Goal: Communication & Community: Participate in discussion

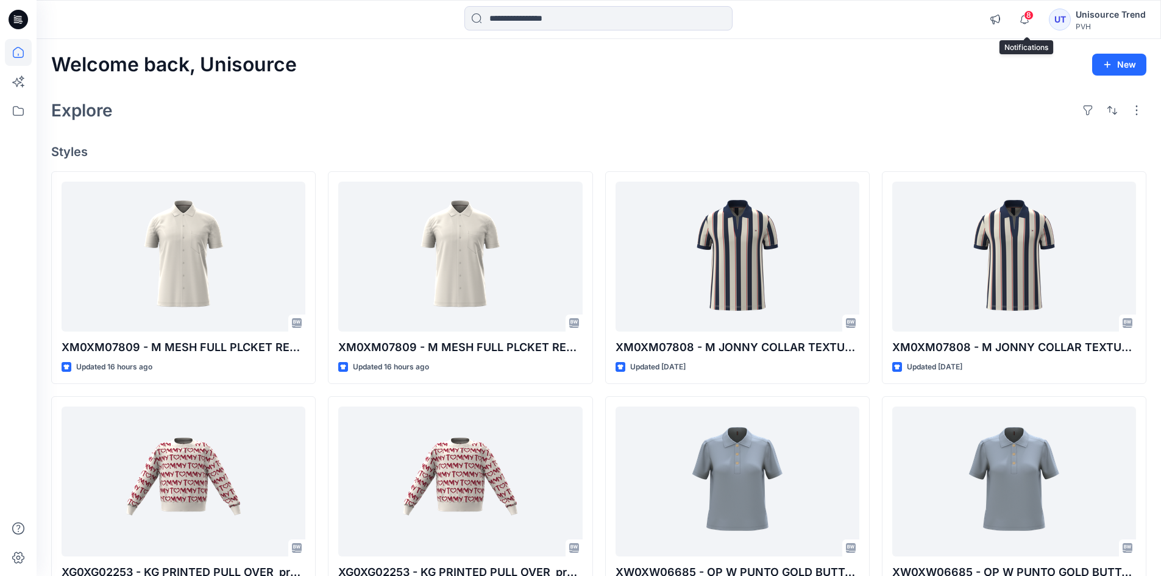
click at [1027, 17] on span "8" at bounding box center [1029, 15] width 10 height 10
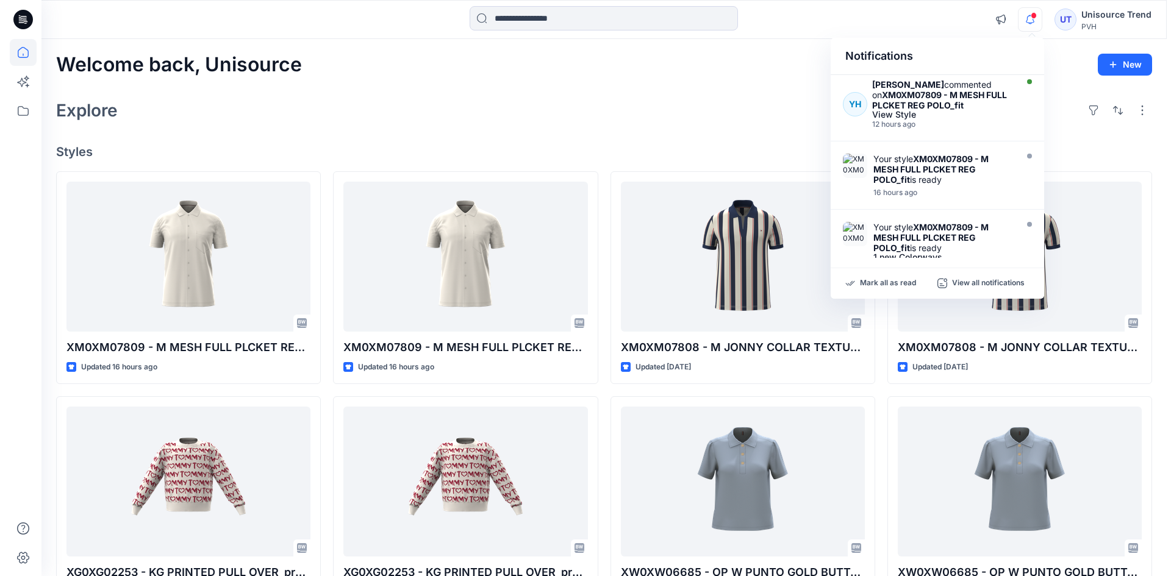
scroll to position [433, 0]
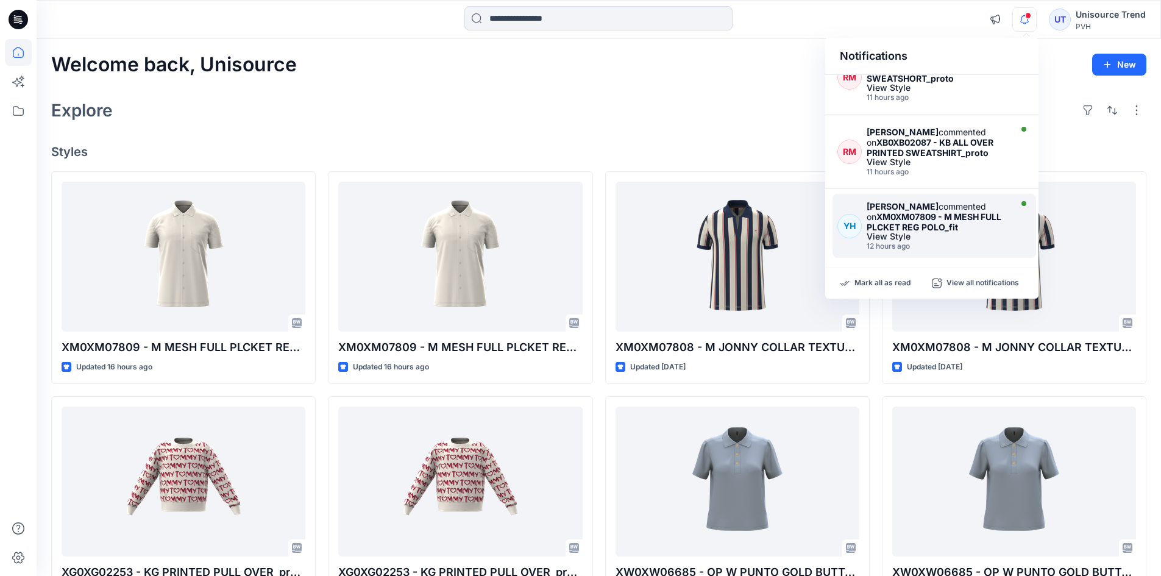
click at [957, 232] on div "View Style" at bounding box center [937, 236] width 141 height 9
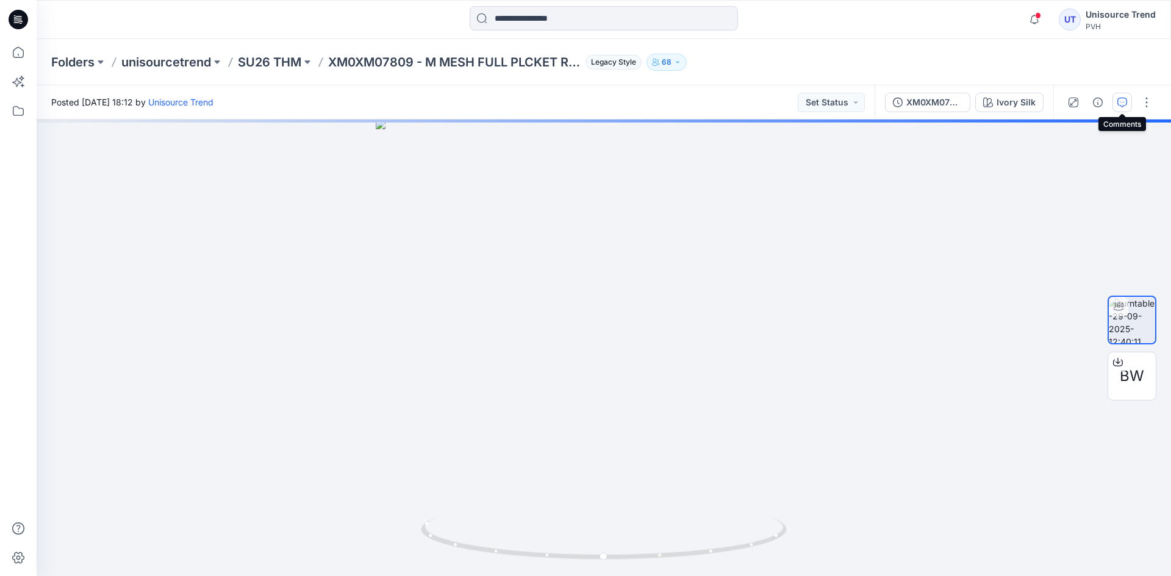
click at [1117, 103] on icon "button" at bounding box center [1122, 103] width 10 height 10
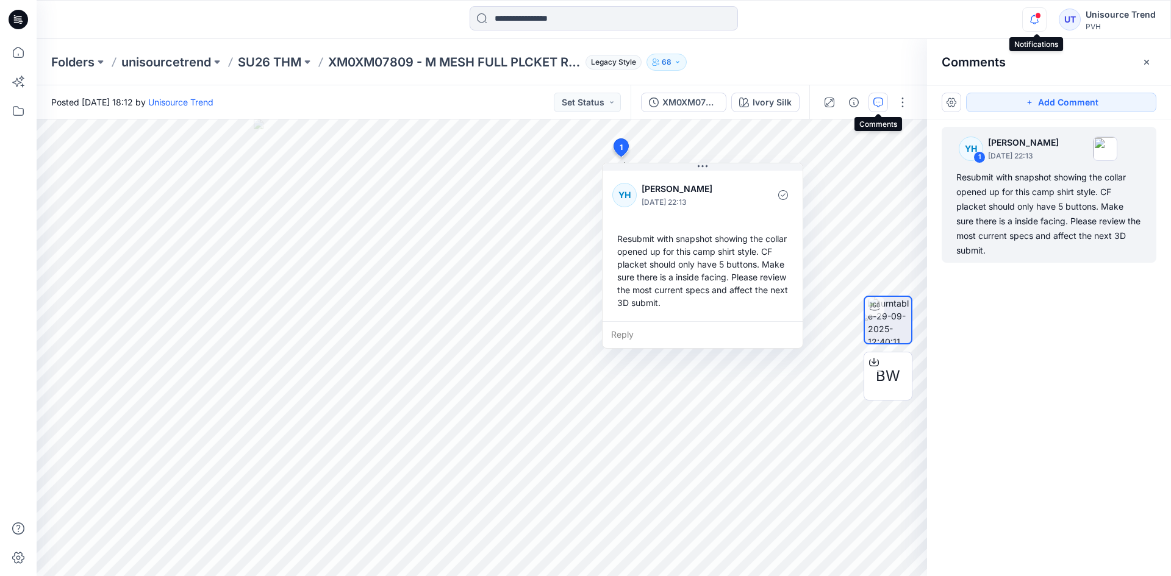
click at [1033, 25] on icon "button" at bounding box center [1033, 19] width 23 height 24
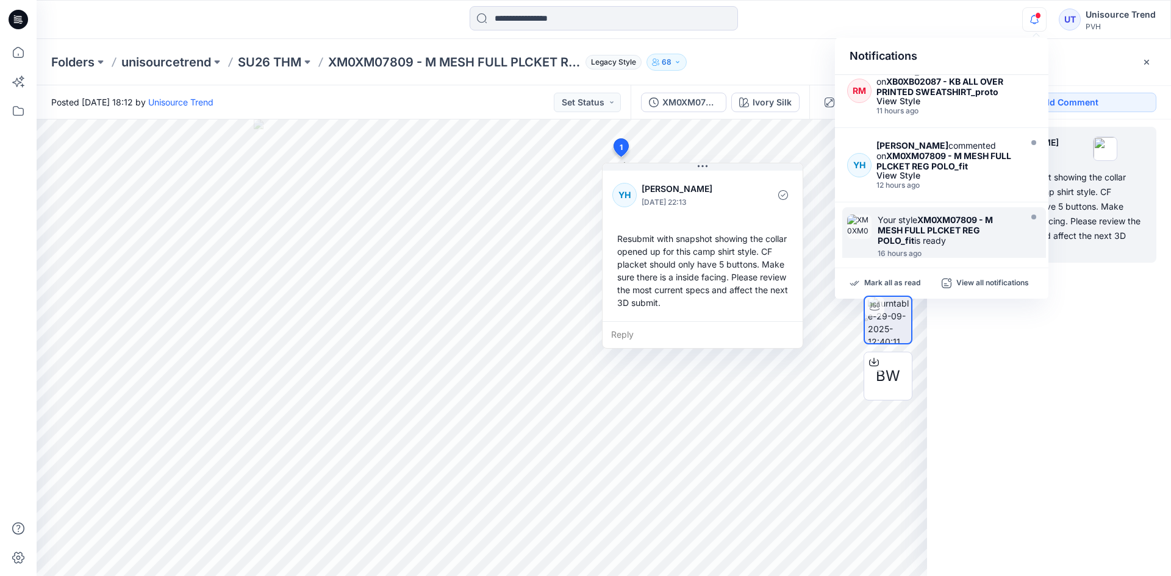
scroll to position [433, 0]
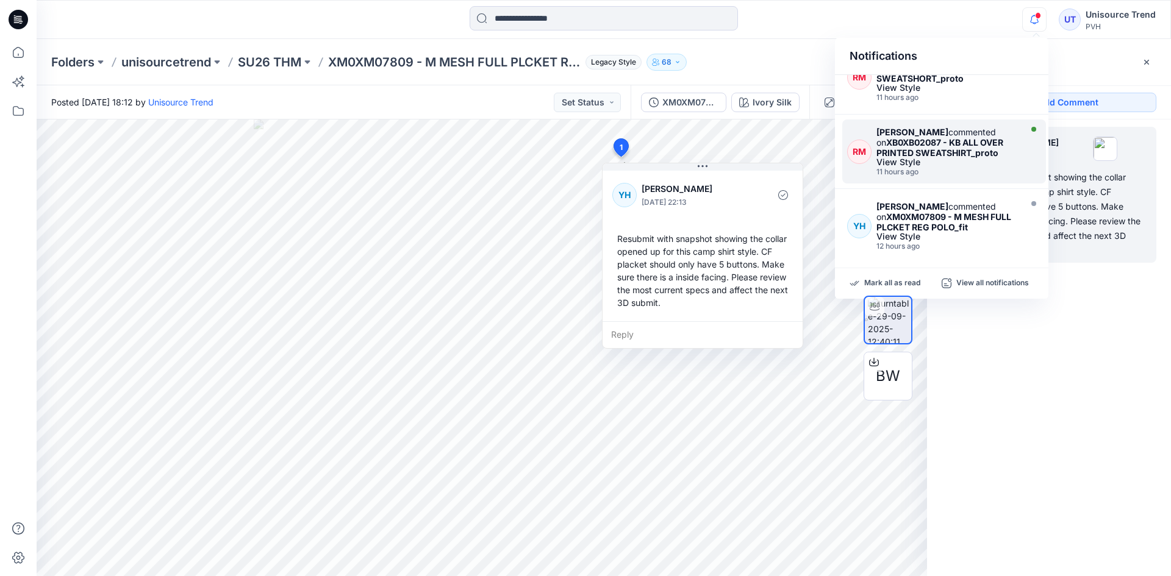
click at [949, 168] on div "11 hours ago" at bounding box center [946, 172] width 141 height 9
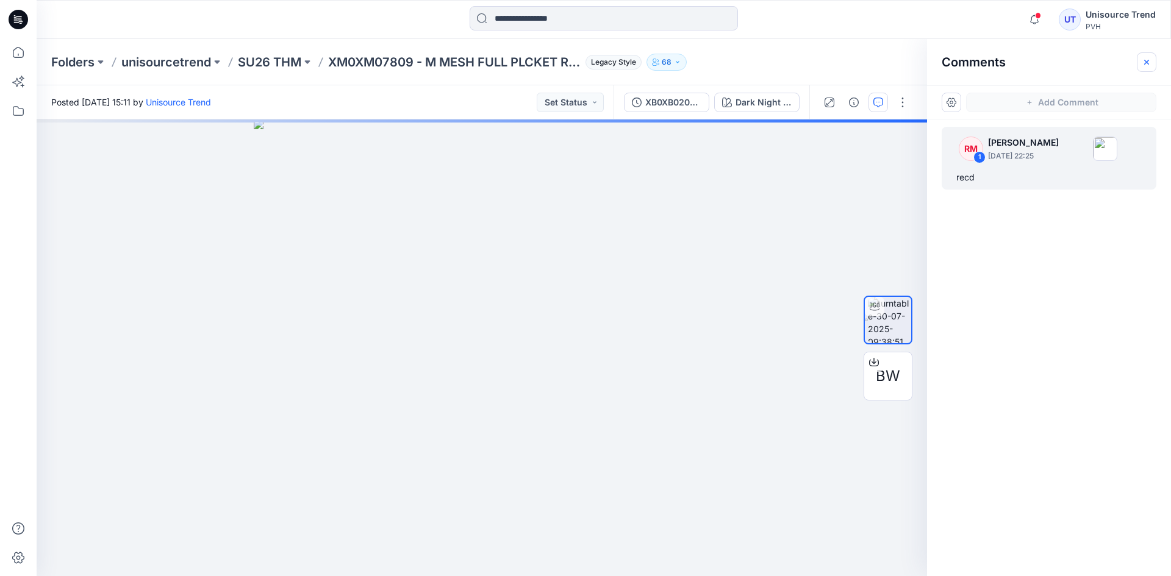
click at [1141, 63] on button "button" at bounding box center [1146, 62] width 20 height 20
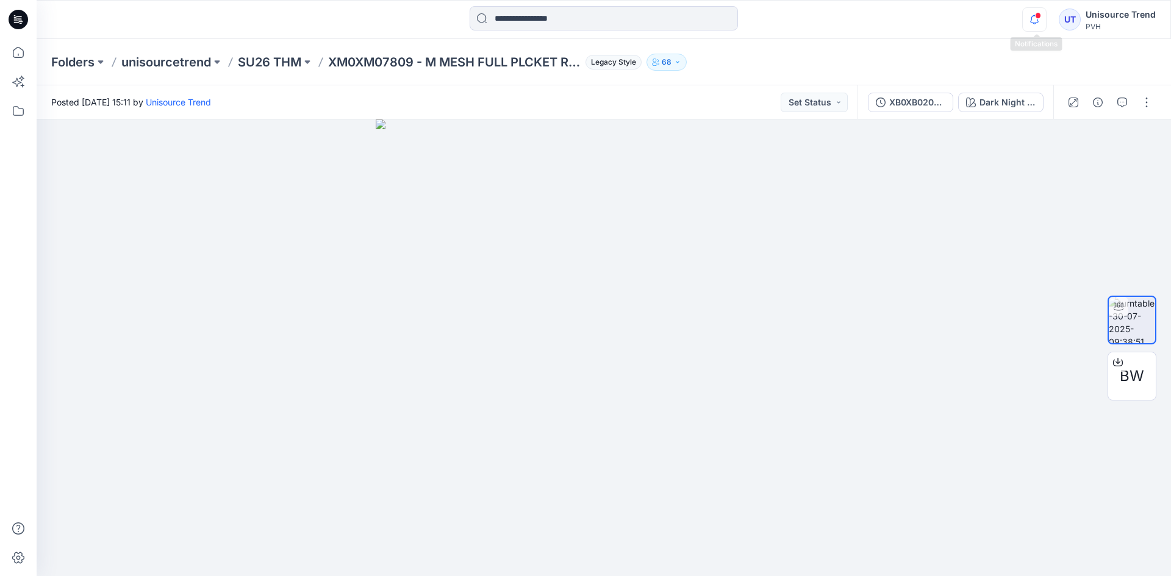
click at [1035, 18] on icon "button" at bounding box center [1033, 19] width 23 height 24
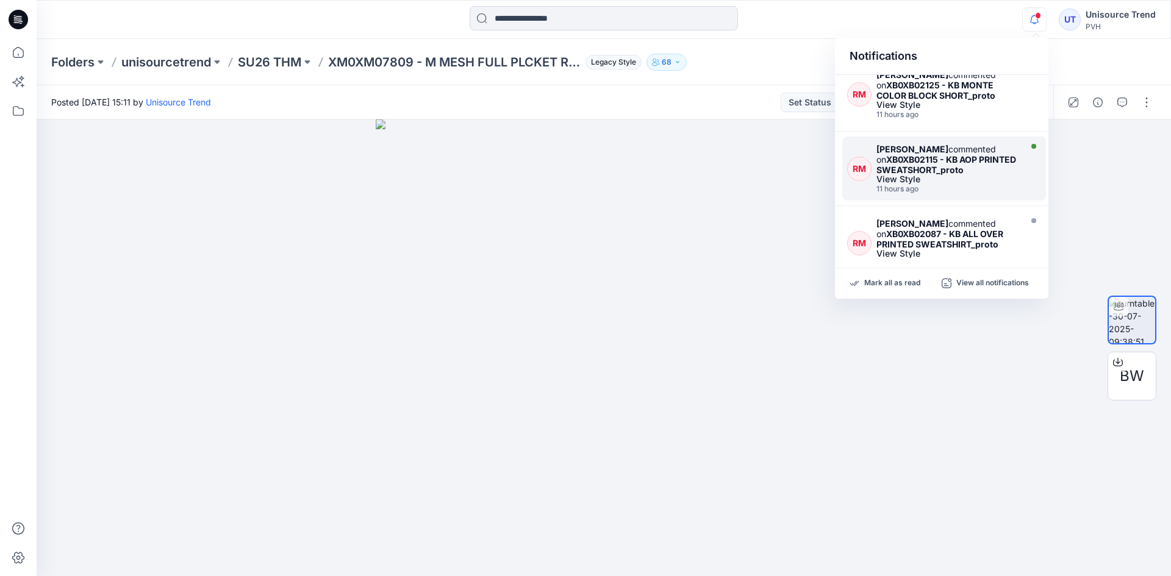
scroll to position [311, 0]
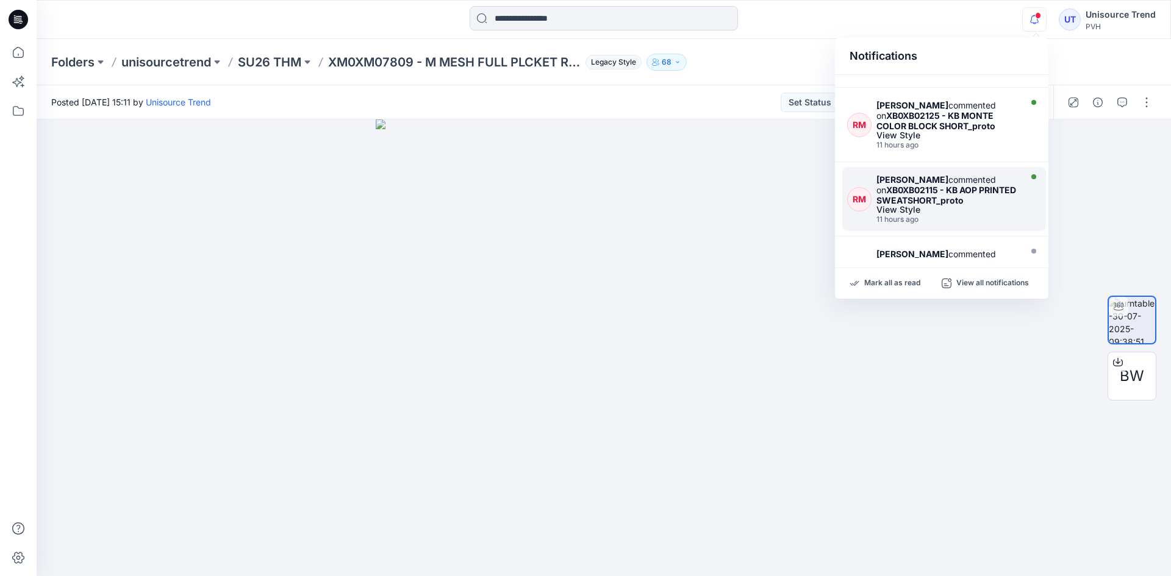
click at [964, 174] on div "[PERSON_NAME] commented on XB0XB02115 - KB AOP PRINTED SWEATSHORT_proto" at bounding box center [946, 189] width 141 height 31
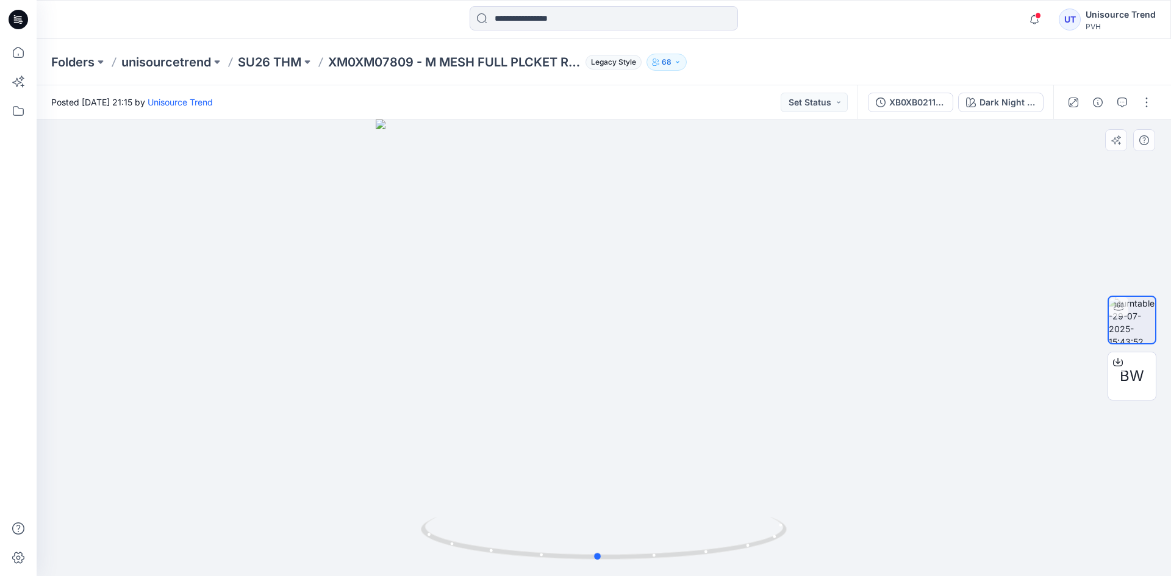
drag, startPoint x: 657, startPoint y: 338, endPoint x: 651, endPoint y: 338, distance: 6.1
click at [651, 338] on div at bounding box center [604, 347] width 1134 height 457
click at [1031, 19] on icon "button" at bounding box center [1033, 19] width 23 height 24
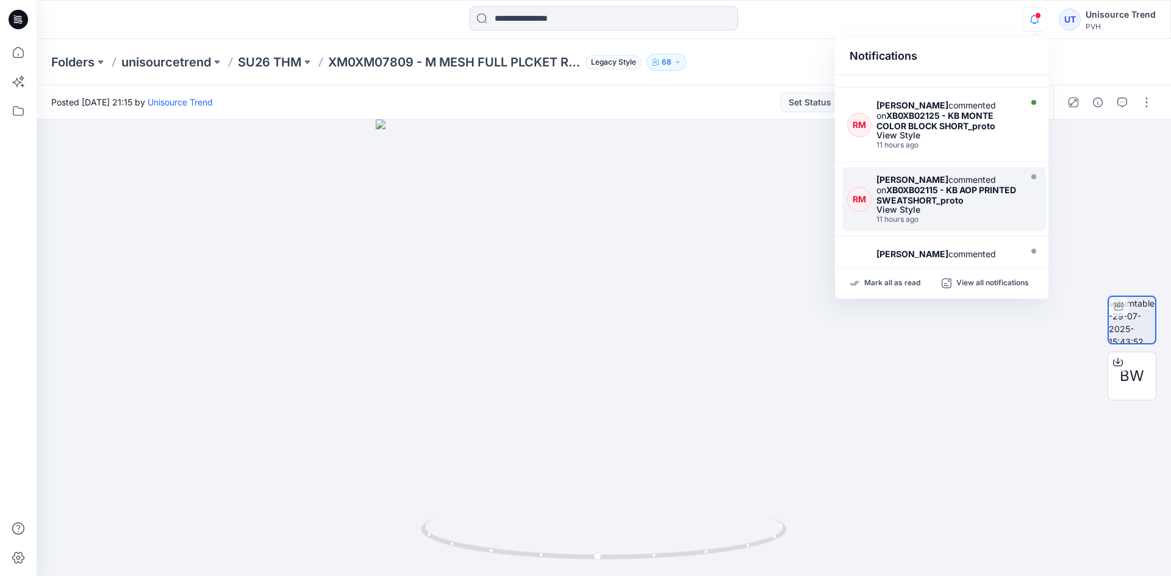
scroll to position [250, 0]
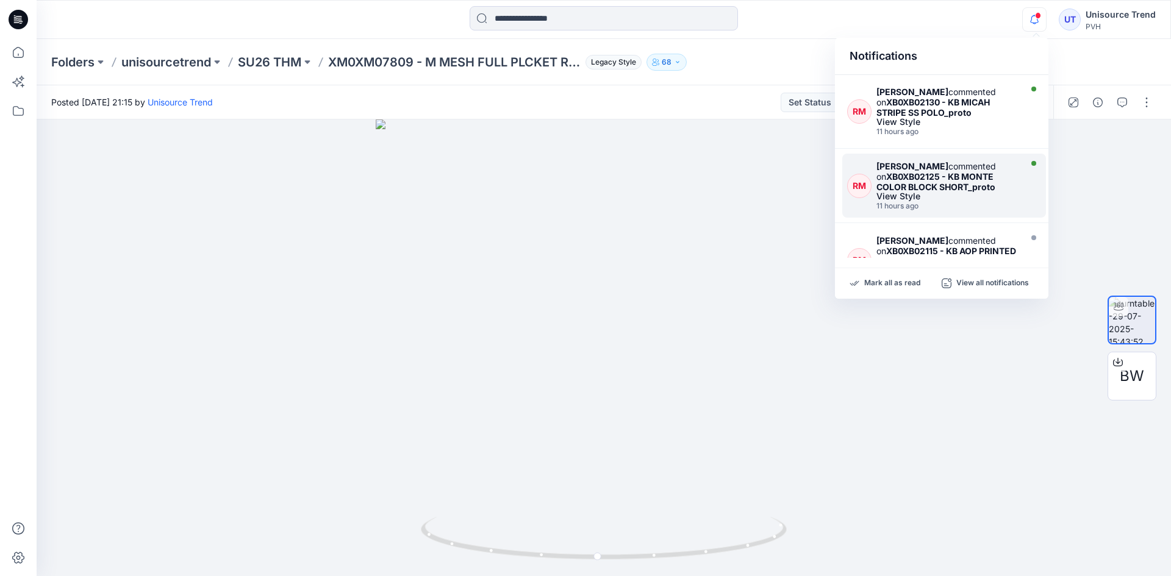
click at [983, 192] on div "View Style" at bounding box center [946, 196] width 141 height 9
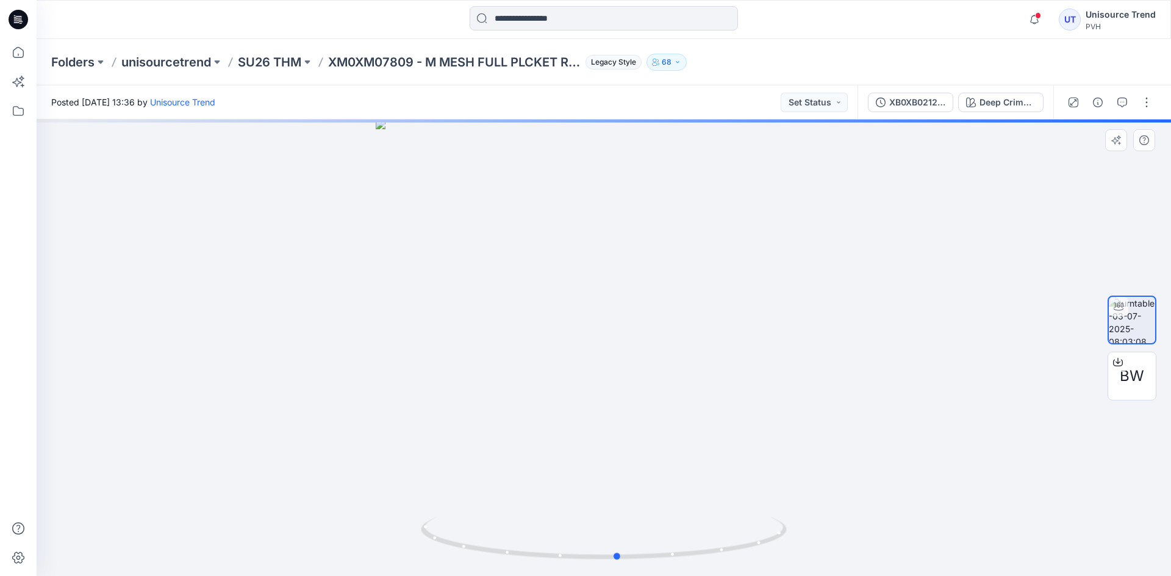
drag, startPoint x: 680, startPoint y: 341, endPoint x: 696, endPoint y: 335, distance: 16.7
click at [696, 335] on div at bounding box center [604, 347] width 1134 height 457
click at [1040, 17] on span at bounding box center [1038, 15] width 6 height 7
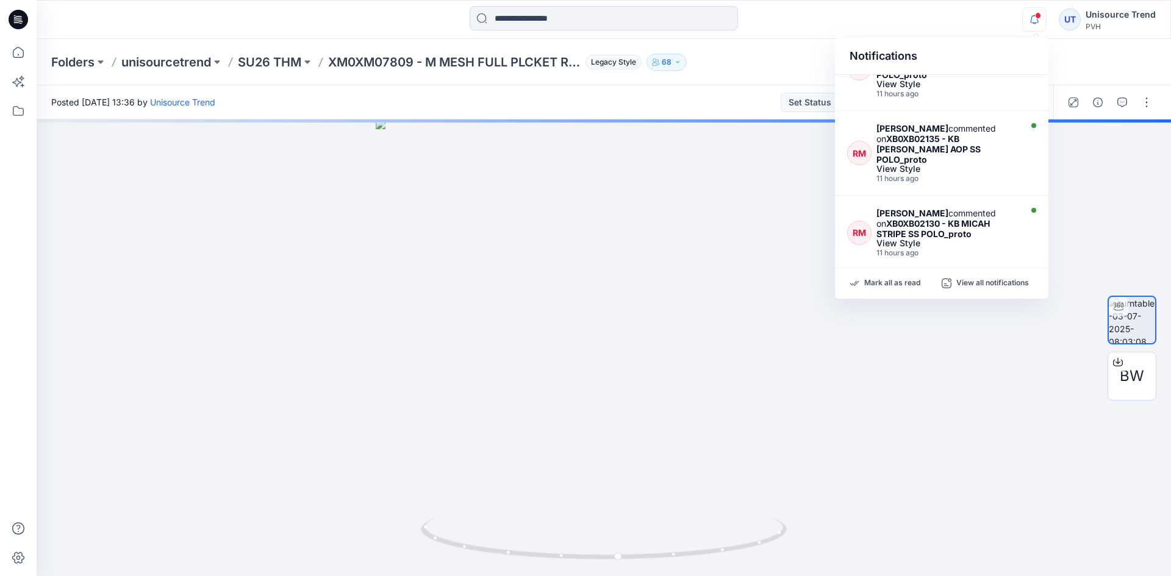
scroll to position [128, 0]
click at [972, 209] on div "[PERSON_NAME] commented on XB0XB02130 - KB MICAH STRIPE SS POLO_proto" at bounding box center [946, 224] width 141 height 31
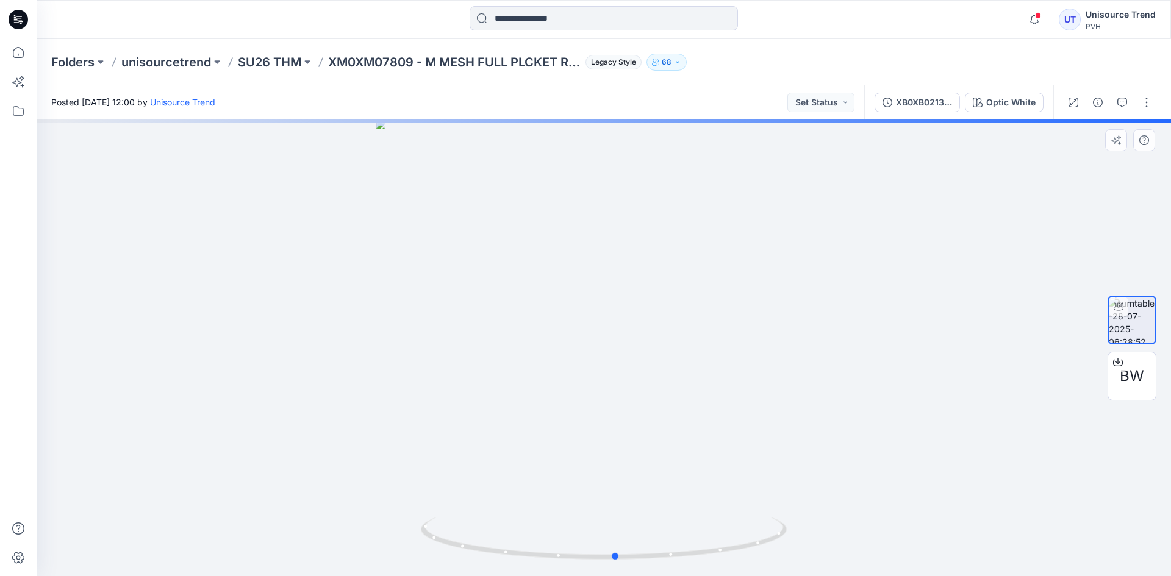
drag, startPoint x: 707, startPoint y: 355, endPoint x: 721, endPoint y: 352, distance: 14.2
click at [721, 352] on div at bounding box center [604, 347] width 1134 height 457
click at [1035, 19] on icon "button" at bounding box center [1033, 19] width 23 height 24
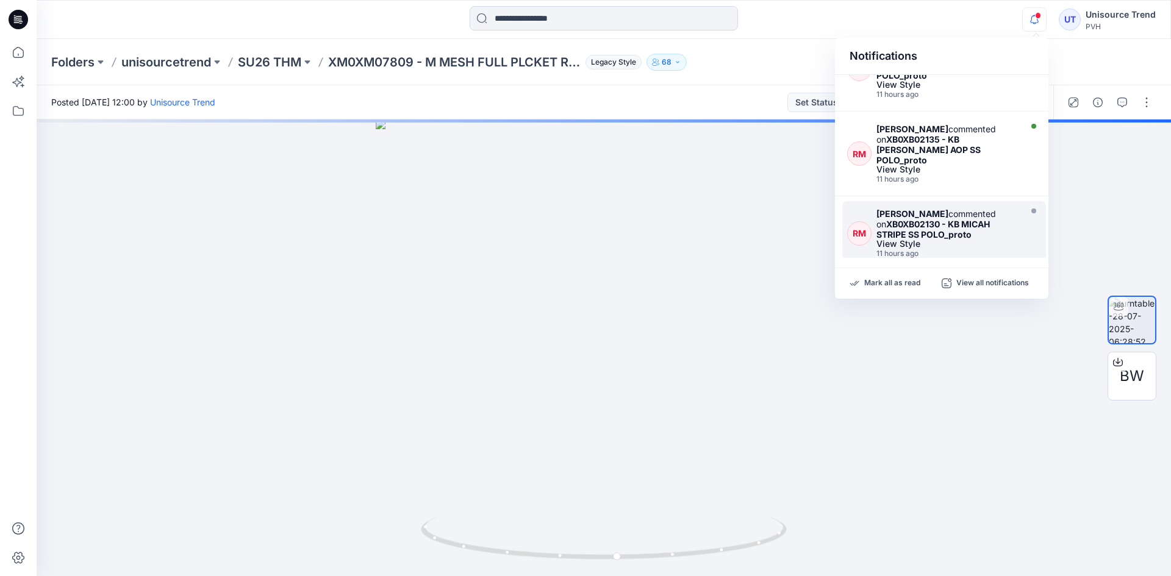
scroll to position [67, 0]
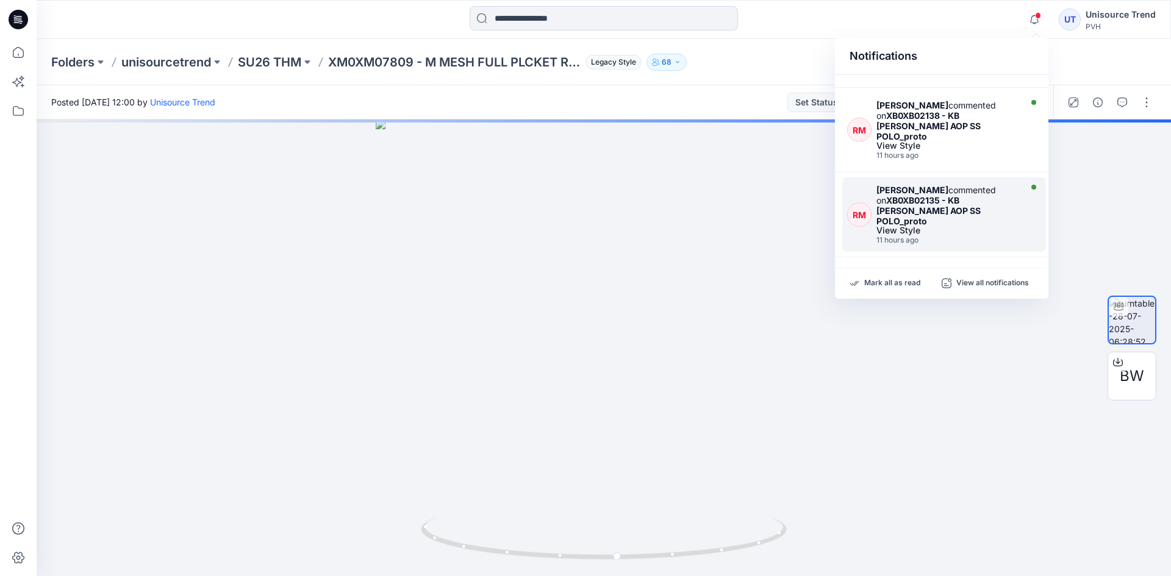
click at [995, 191] on div "[PERSON_NAME] commented on XB0XB02135 - KB [PERSON_NAME] AOP SS POLO_proto" at bounding box center [946, 205] width 141 height 41
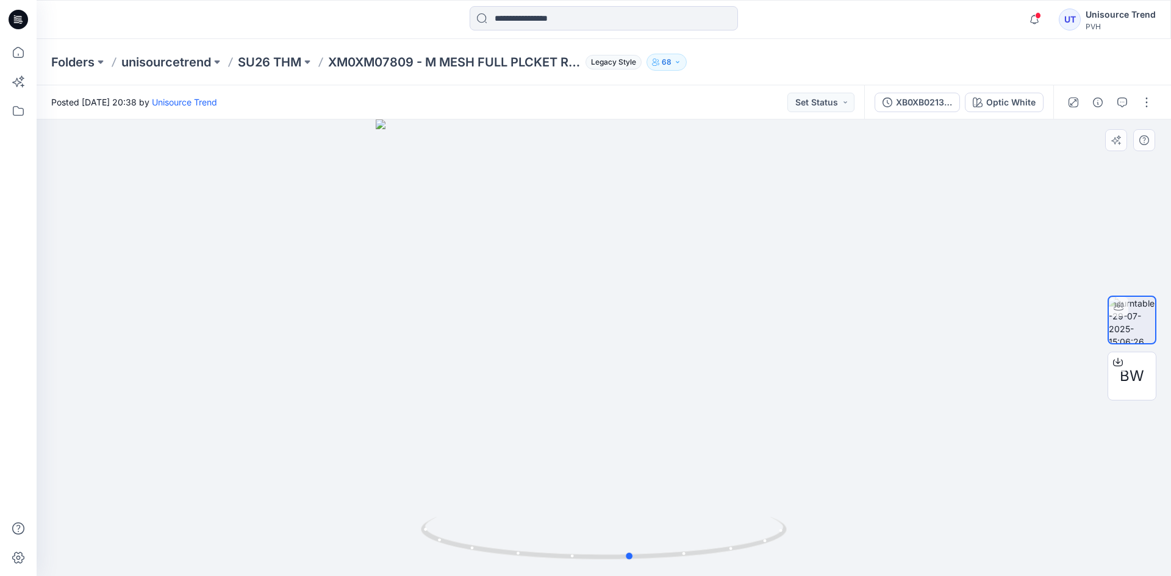
drag, startPoint x: 672, startPoint y: 337, endPoint x: 705, endPoint y: 341, distance: 33.8
click at [705, 341] on div at bounding box center [604, 347] width 1134 height 457
click at [1114, 91] on div at bounding box center [1109, 102] width 113 height 34
click at [1122, 108] on button "button" at bounding box center [1122, 103] width 20 height 20
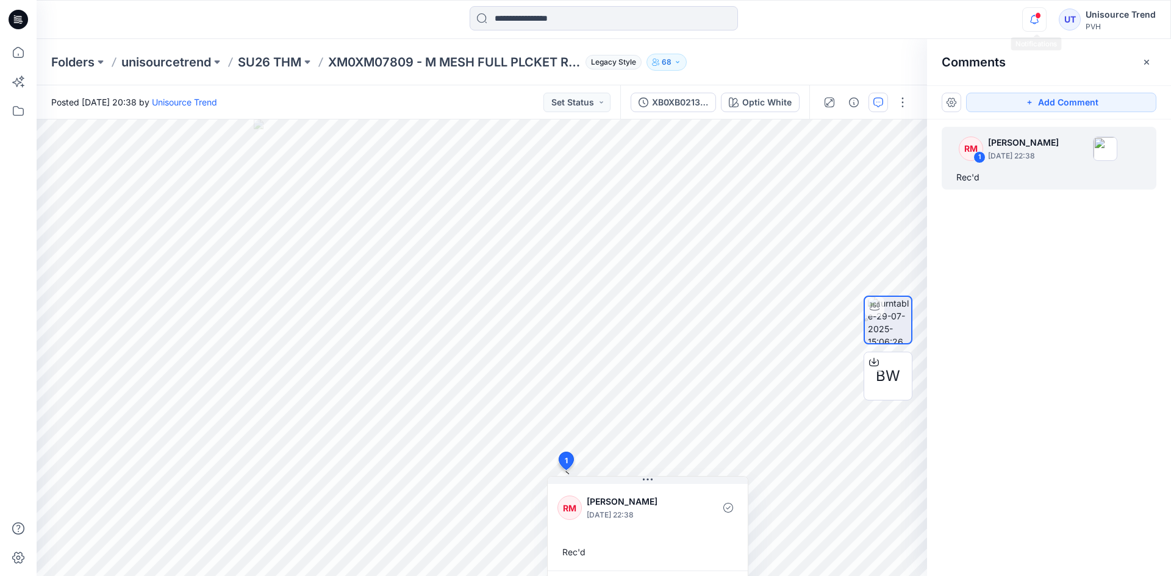
click at [1036, 22] on icon "button" at bounding box center [1033, 19] width 23 height 24
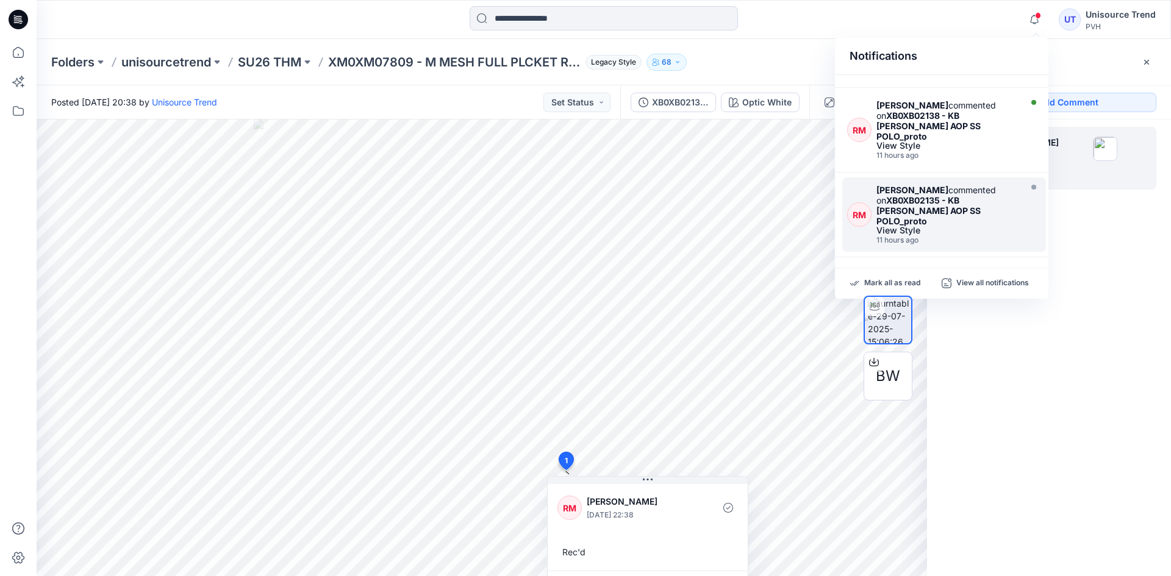
click at [983, 188] on div "[PERSON_NAME] commented on XB0XB02135 - KB [PERSON_NAME] AOP SS POLO_proto" at bounding box center [946, 205] width 141 height 41
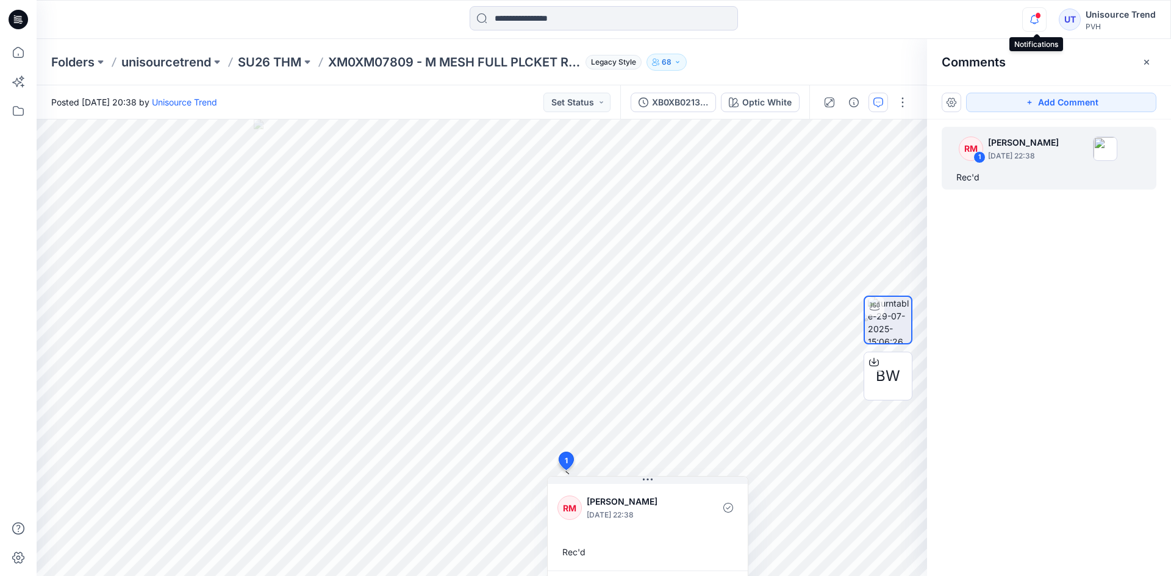
click at [1033, 18] on icon "button" at bounding box center [1033, 19] width 23 height 24
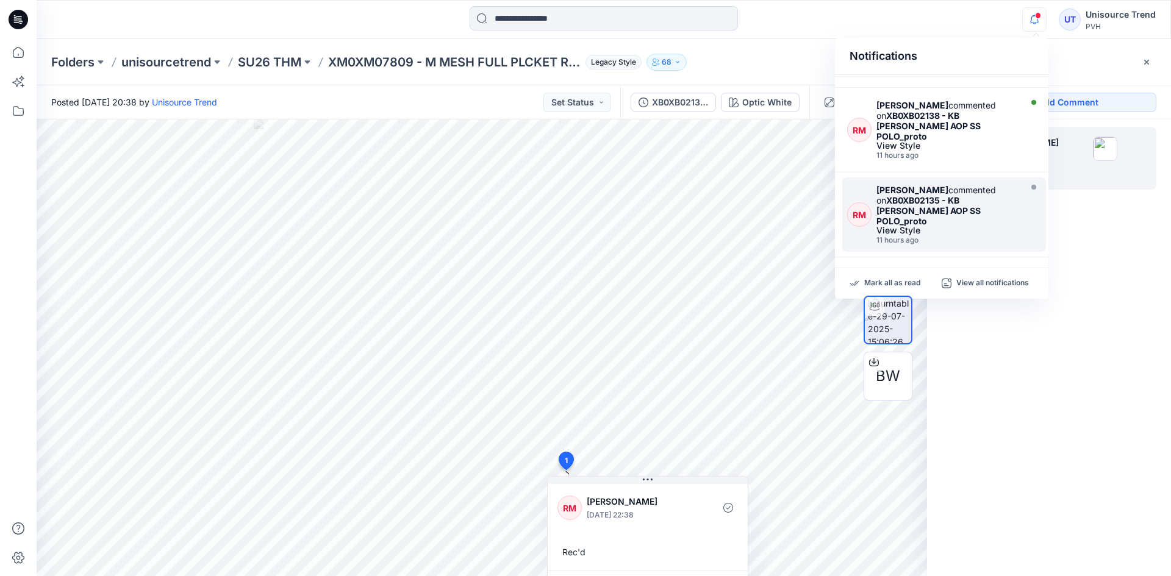
scroll to position [128, 0]
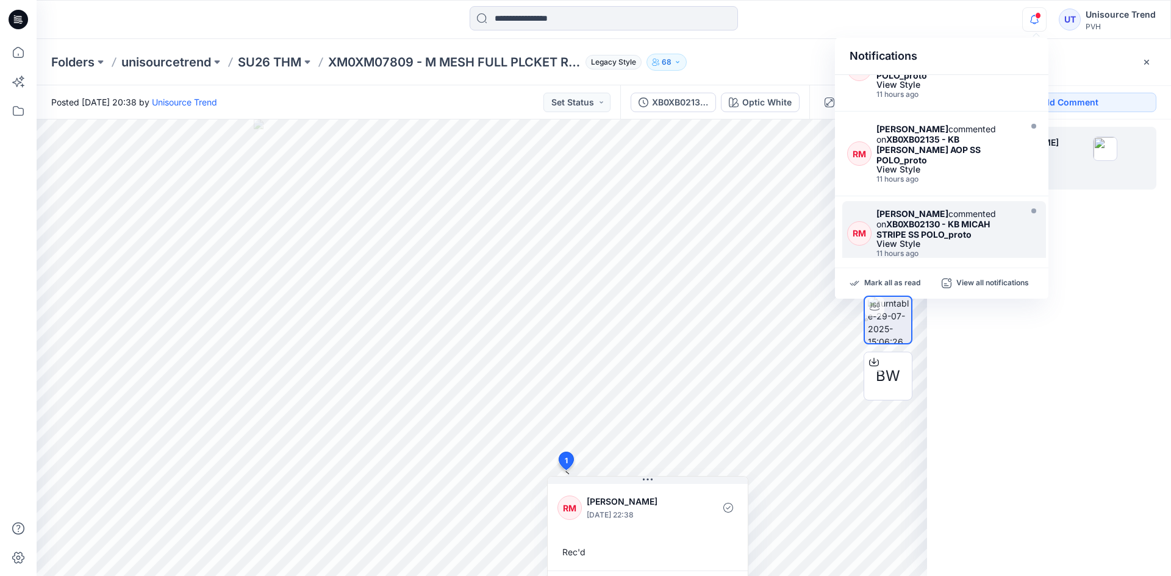
click at [988, 249] on div "11 hours ago" at bounding box center [946, 253] width 141 height 9
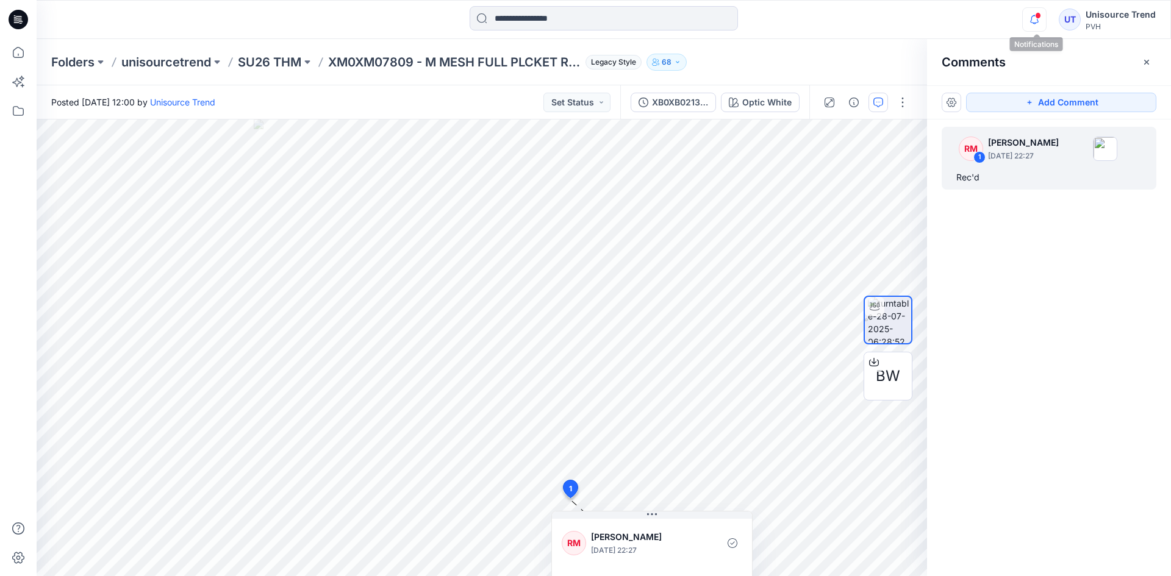
click at [1036, 23] on icon "button" at bounding box center [1033, 19] width 23 height 24
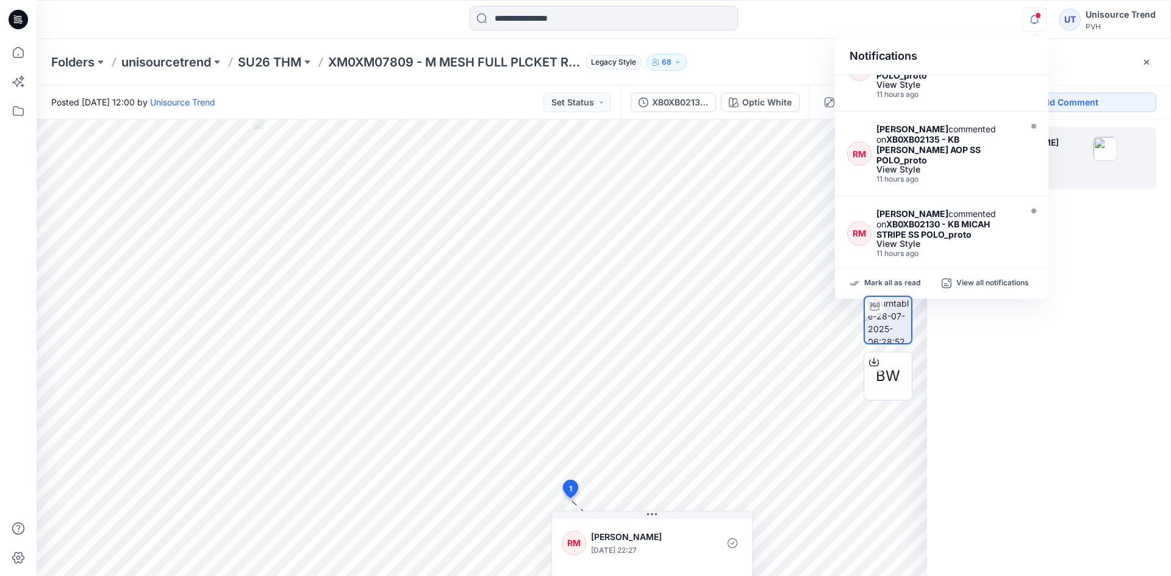
scroll to position [189, 0]
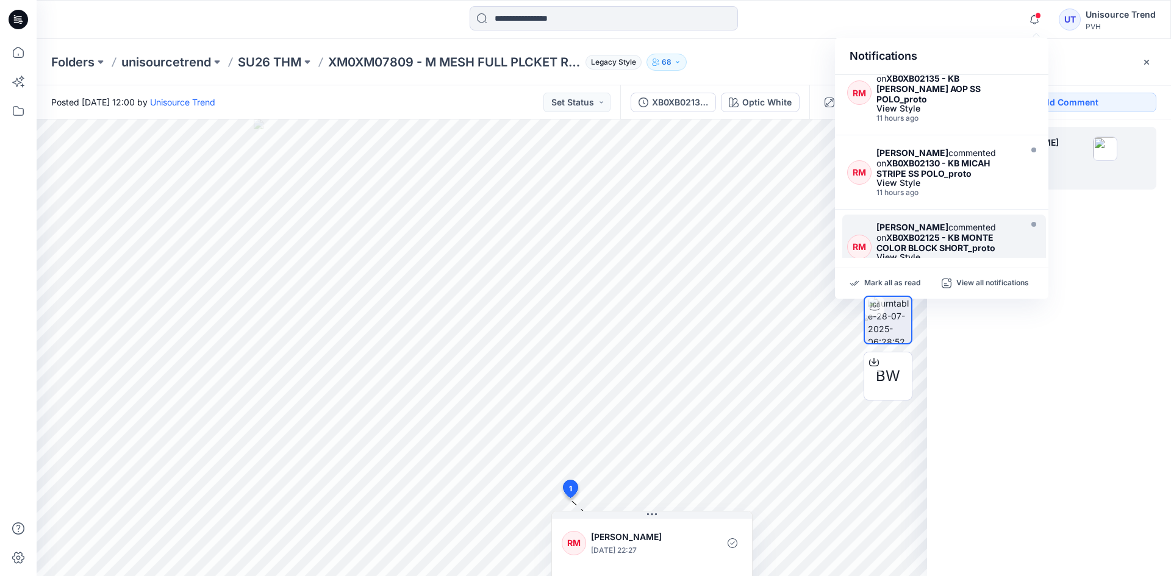
click at [991, 253] on div "View Style" at bounding box center [946, 257] width 141 height 9
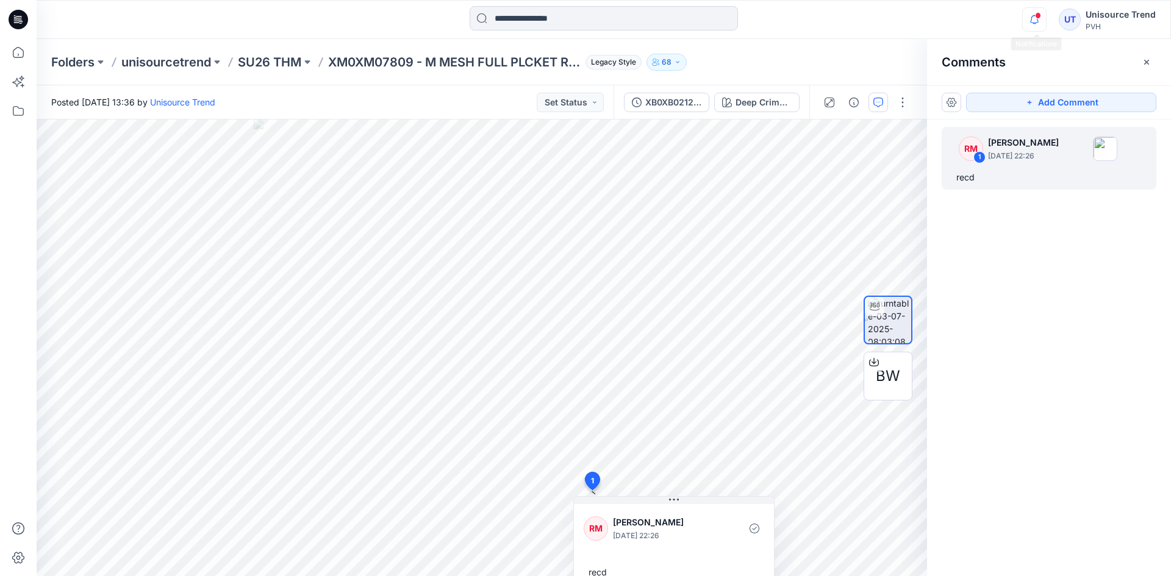
click at [1033, 17] on icon "button" at bounding box center [1034, 19] width 9 height 8
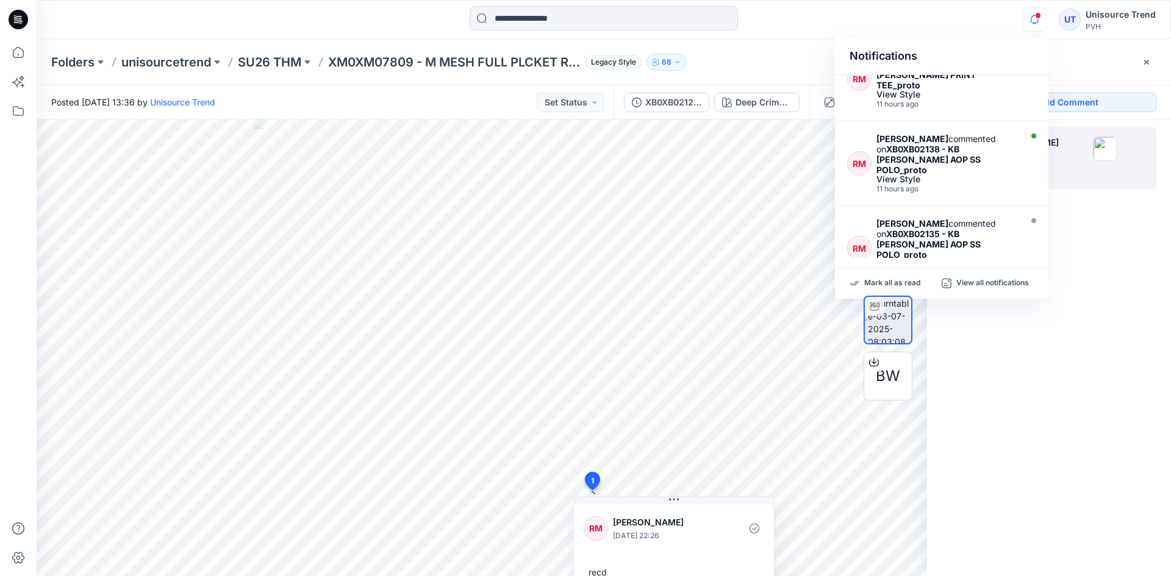
scroll to position [6, 0]
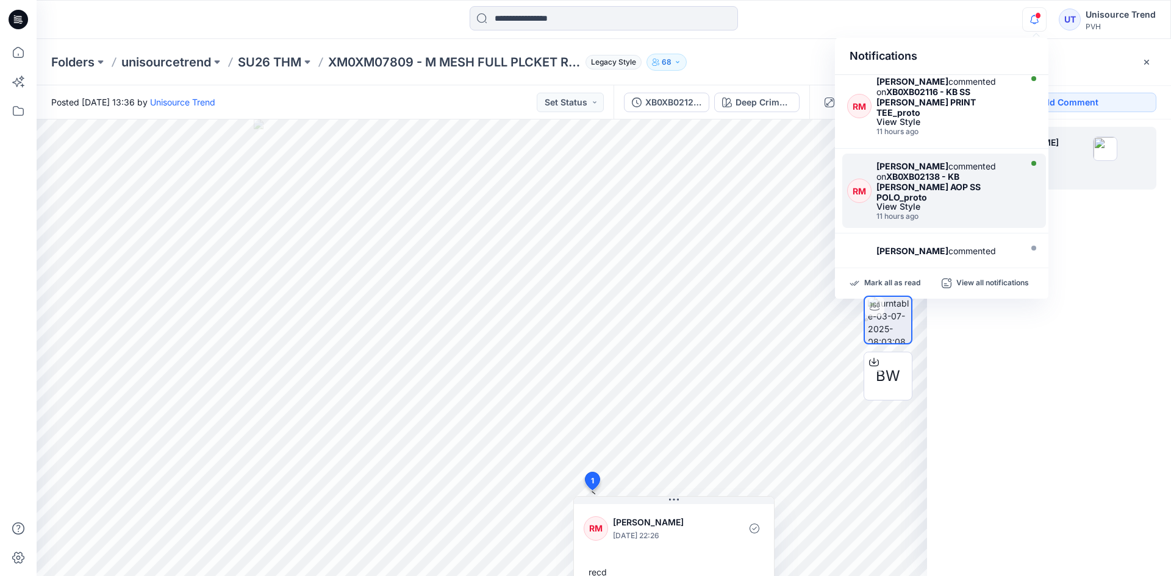
click at [980, 171] on strong "XB0XB02138 - KB [PERSON_NAME] AOP SS POLO_proto" at bounding box center [928, 186] width 104 height 31
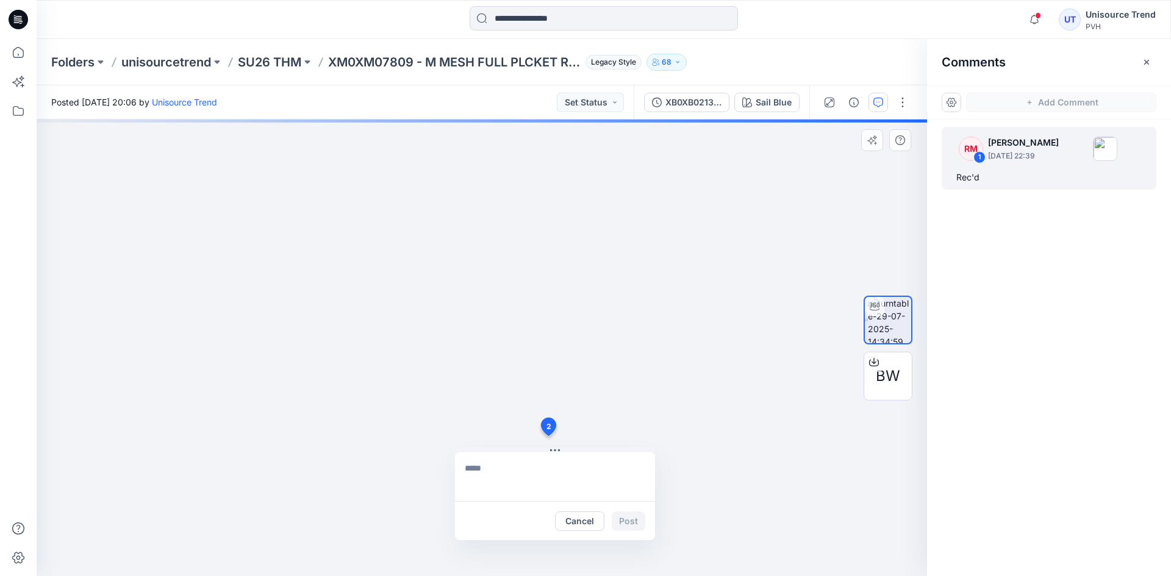
drag, startPoint x: 514, startPoint y: 441, endPoint x: 465, endPoint y: 443, distance: 49.4
click at [465, 443] on div "2 Cancel Post" at bounding box center [482, 347] width 890 height 457
drag, startPoint x: 737, startPoint y: 417, endPoint x: 711, endPoint y: 424, distance: 27.1
click at [736, 419] on div "2 Cancel Post" at bounding box center [482, 347] width 890 height 457
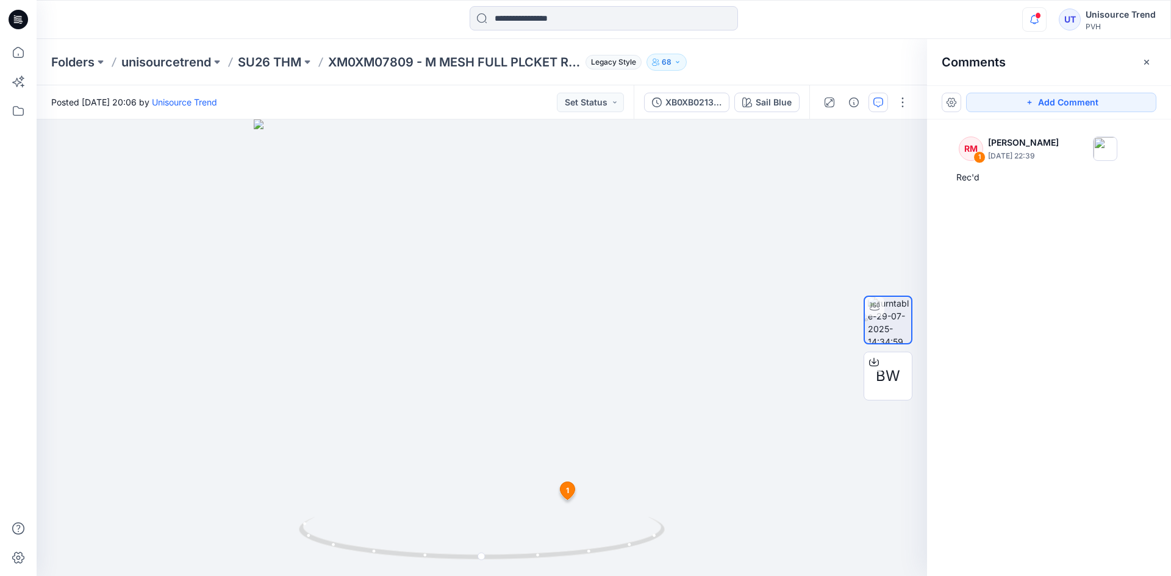
click at [1036, 23] on icon "button" at bounding box center [1034, 24] width 4 height 2
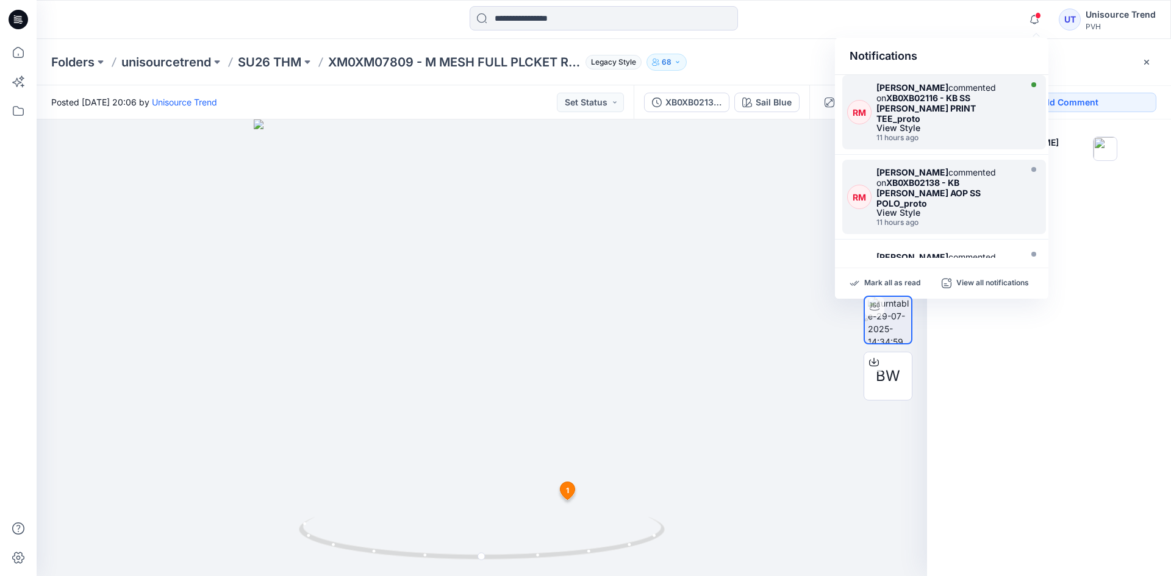
click at [991, 136] on div "RM [PERSON_NAME] commented on XB0XB02116 - KB SS [PERSON_NAME] FLORAL PRINT TEE…" at bounding box center [944, 112] width 204 height 74
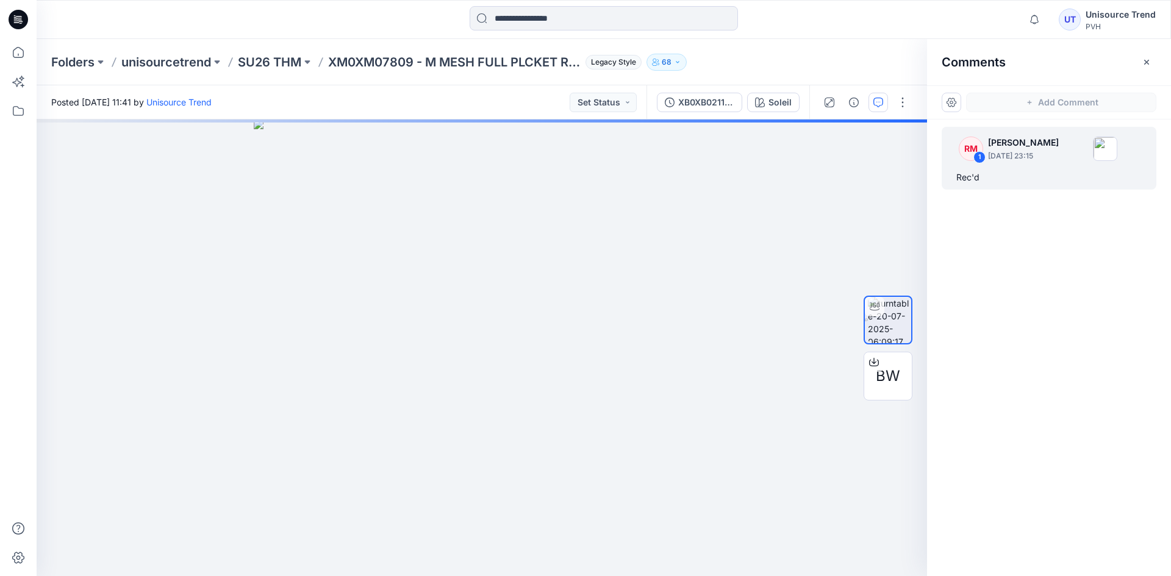
click at [1006, 326] on div "RM 1 [PERSON_NAME] [DATE] 23:15 Rec'd" at bounding box center [1049, 325] width 244 height 412
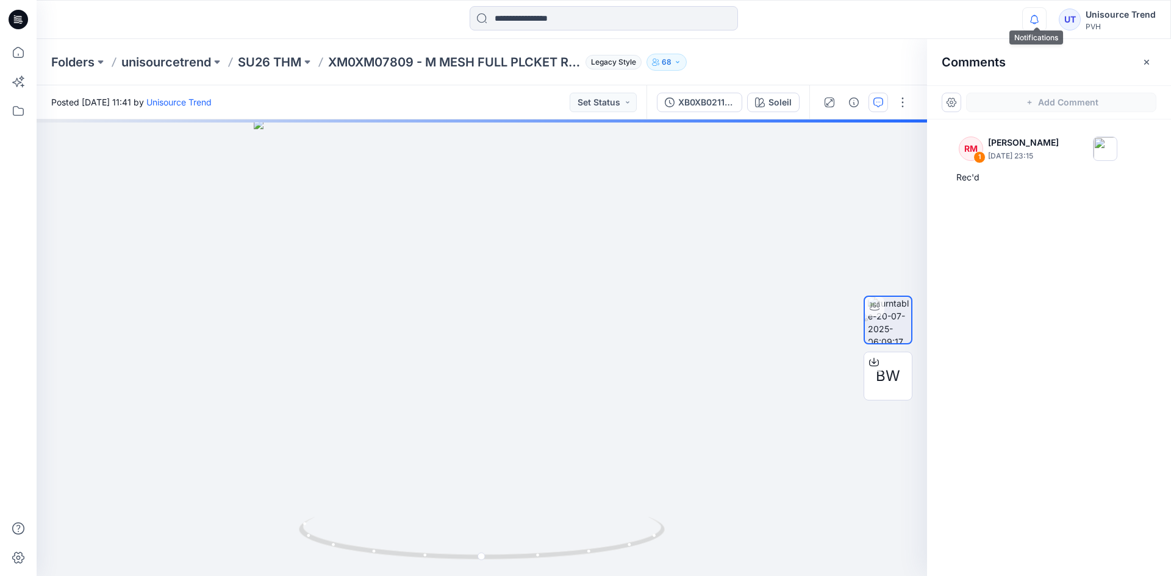
click at [1042, 24] on icon "button" at bounding box center [1033, 19] width 23 height 24
